Goal: Task Accomplishment & Management: Manage account settings

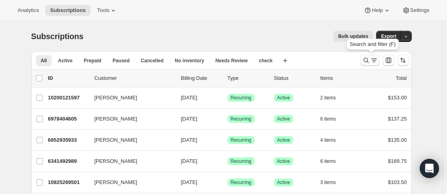
click at [370, 61] on icon "Search and filter results" at bounding box center [366, 60] width 8 height 8
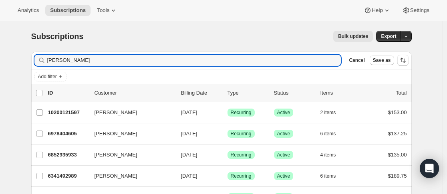
type input "J"
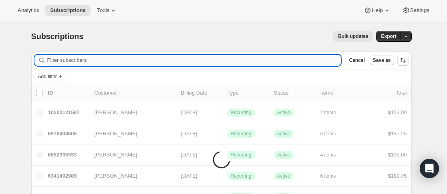
paste input "[PERSON_NAME] Kralert"
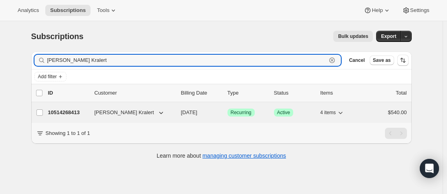
type input "[PERSON_NAME] Kralert"
click at [93, 114] on div "10514268413 [PERSON_NAME] [DATE] Success Recurring Success Active 4 items $540.…" at bounding box center [227, 112] width 359 height 11
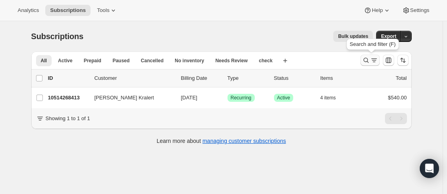
click at [369, 62] on icon "Search and filter results" at bounding box center [366, 60] width 8 height 8
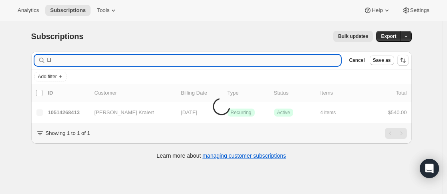
type input "L"
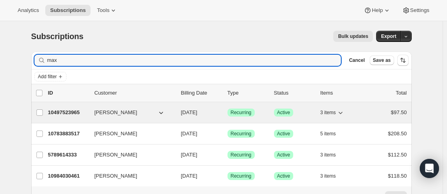
type input "max"
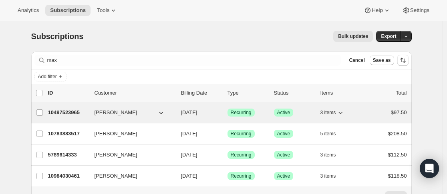
click at [95, 111] on div "10497523965 Max Foo [DATE] Success Recurring Success Active 3 items $97.50" at bounding box center [227, 112] width 359 height 11
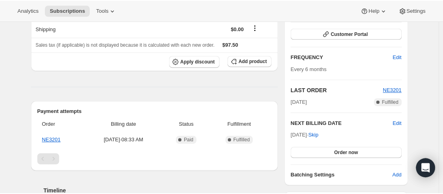
scroll to position [120, 0]
